Goal: Information Seeking & Learning: Compare options

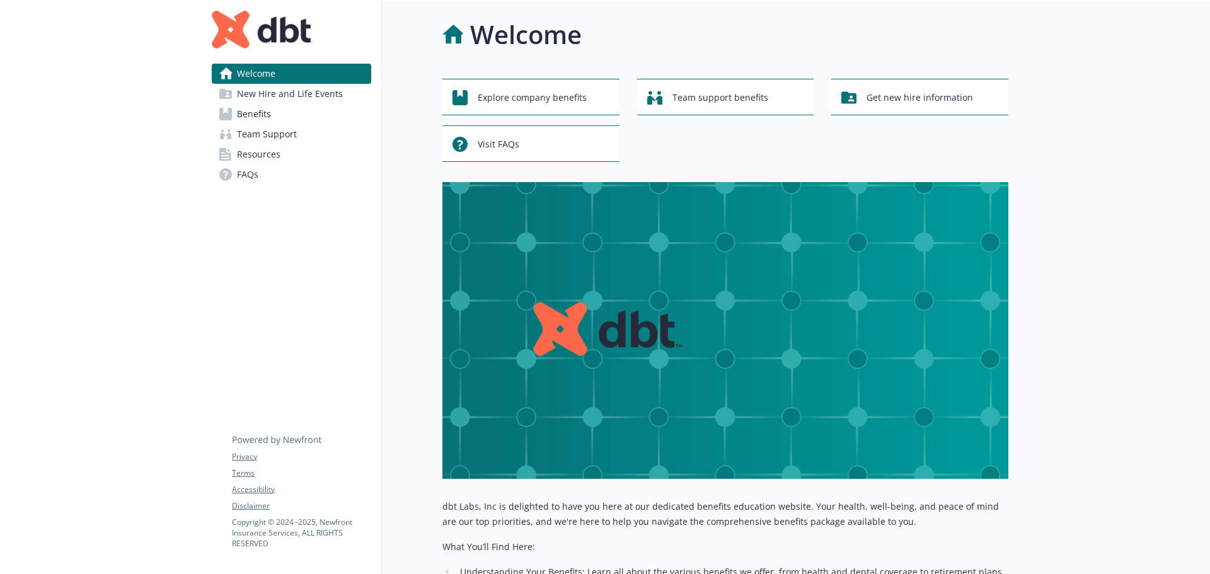
click at [264, 113] on span "Benefits" at bounding box center [254, 114] width 34 height 20
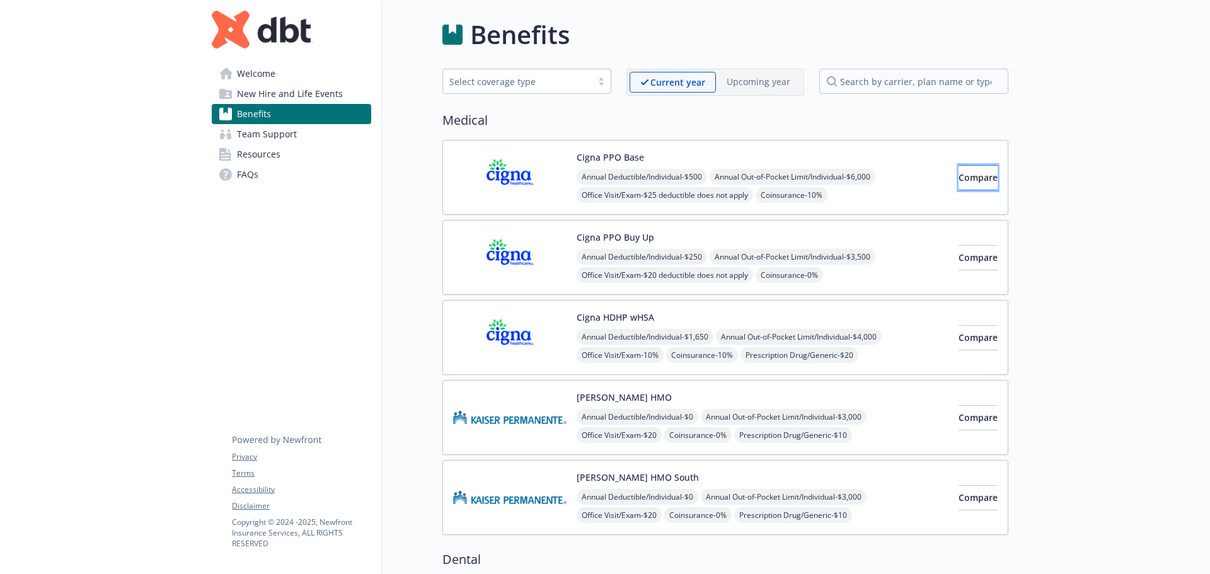
click at [959, 175] on span "Compare" at bounding box center [978, 177] width 39 height 12
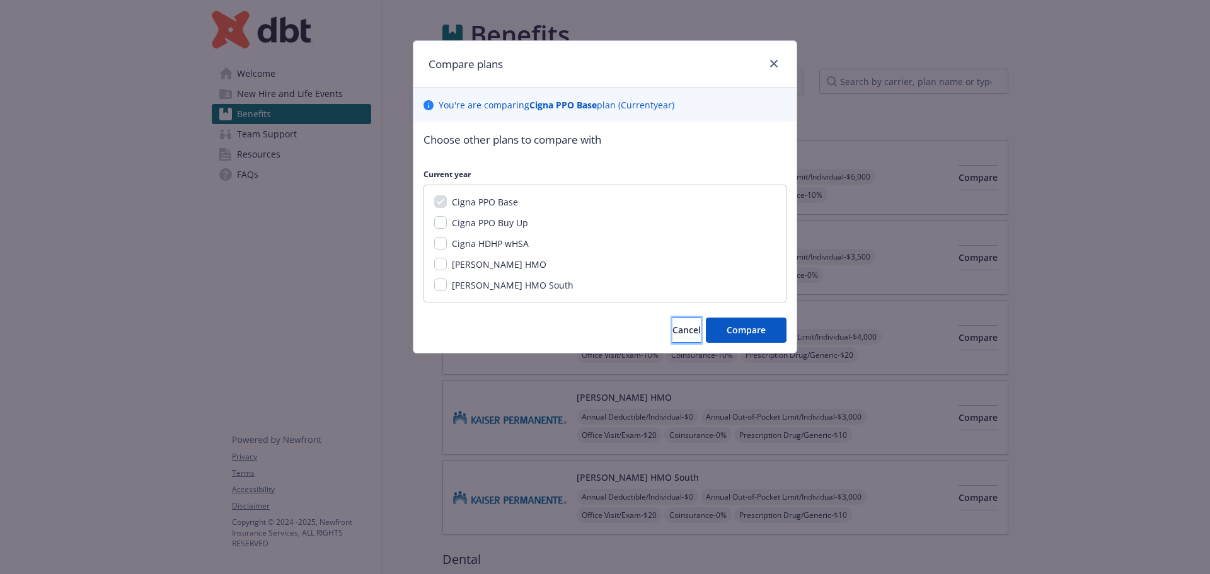
click at [677, 335] on span "Cancel" at bounding box center [687, 330] width 28 height 12
